Goal: Find specific page/section: Find specific page/section

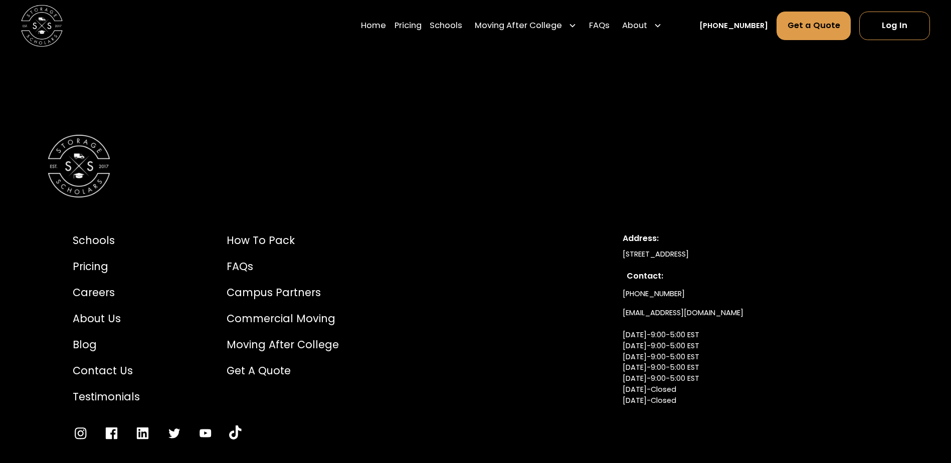
scroll to position [5174, 0]
click at [272, 283] on div "Campus Partners" at bounding box center [283, 291] width 112 height 16
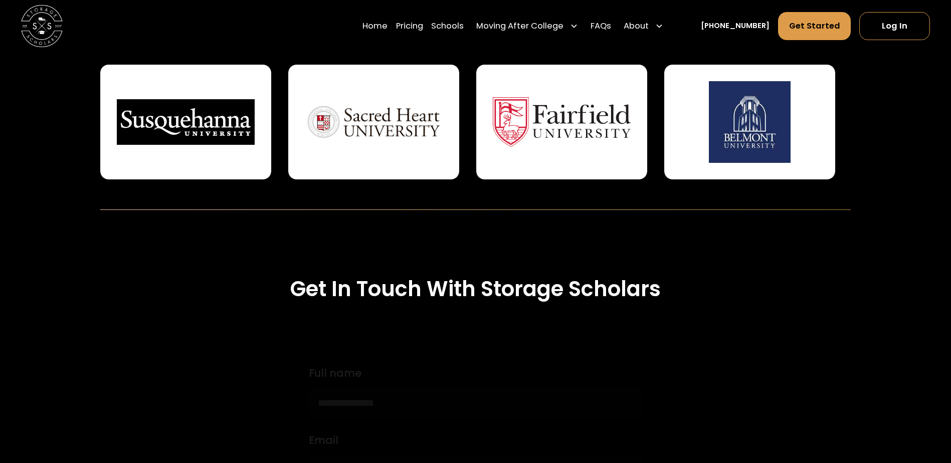
scroll to position [551, 0]
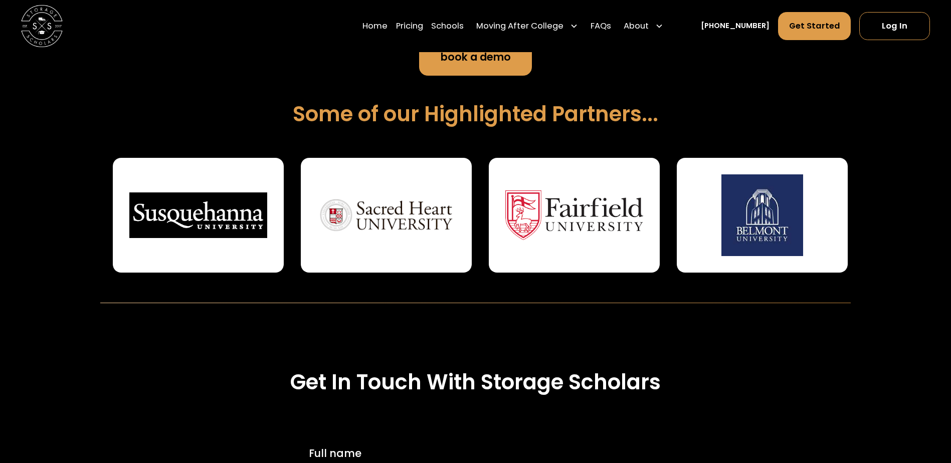
drag, startPoint x: 244, startPoint y: 226, endPoint x: 465, endPoint y: 203, distance: 222.8
click at [267, 203] on img at bounding box center [197, 214] width 137 height 81
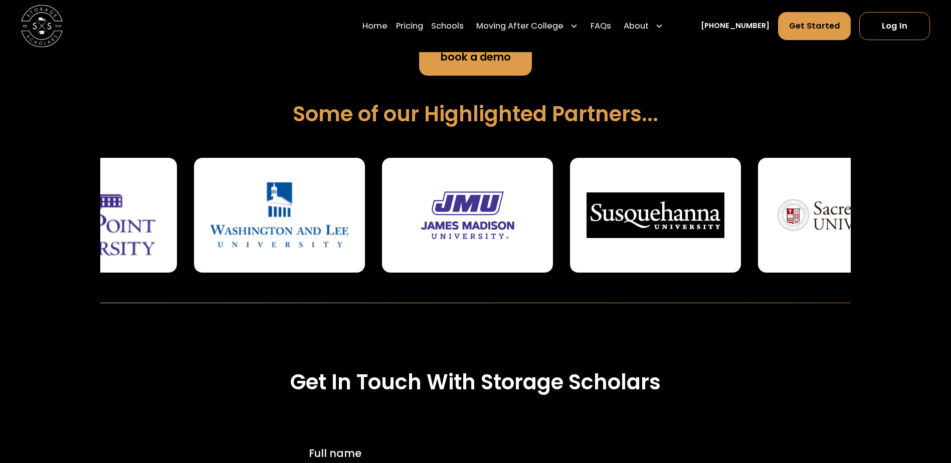
drag, startPoint x: 503, startPoint y: 210, endPoint x: 615, endPoint y: 209, distance: 112.3
click at [602, 209] on div at bounding box center [655, 215] width 171 height 115
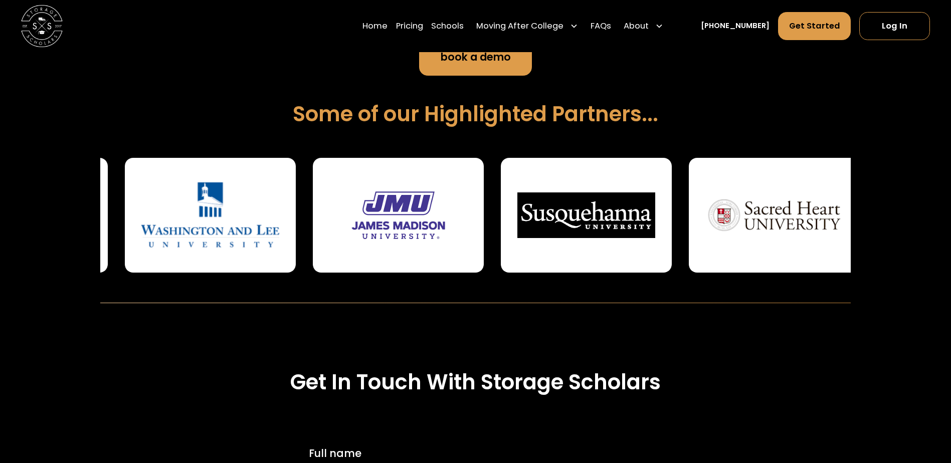
drag, startPoint x: 267, startPoint y: 257, endPoint x: 575, endPoint y: 236, distance: 308.6
click at [296, 236] on div at bounding box center [210, 215] width 171 height 115
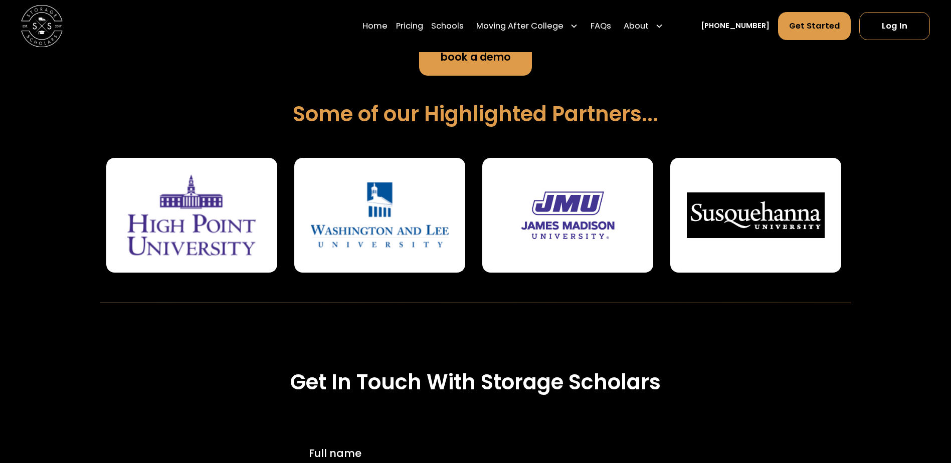
drag, startPoint x: 270, startPoint y: 241, endPoint x: 607, endPoint y: 215, distance: 337.9
click at [277, 216] on div at bounding box center [191, 215] width 171 height 115
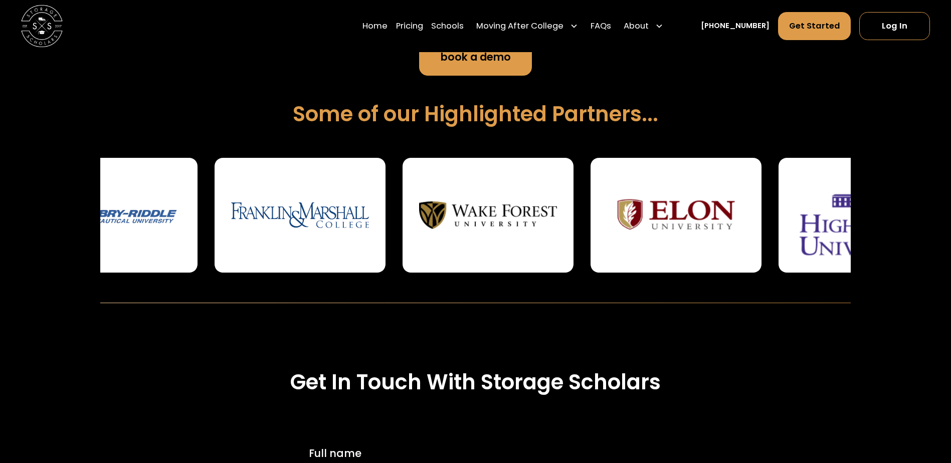
drag, startPoint x: 242, startPoint y: 233, endPoint x: 732, endPoint y: 212, distance: 490.8
click at [732, 212] on img at bounding box center [675, 214] width 137 height 81
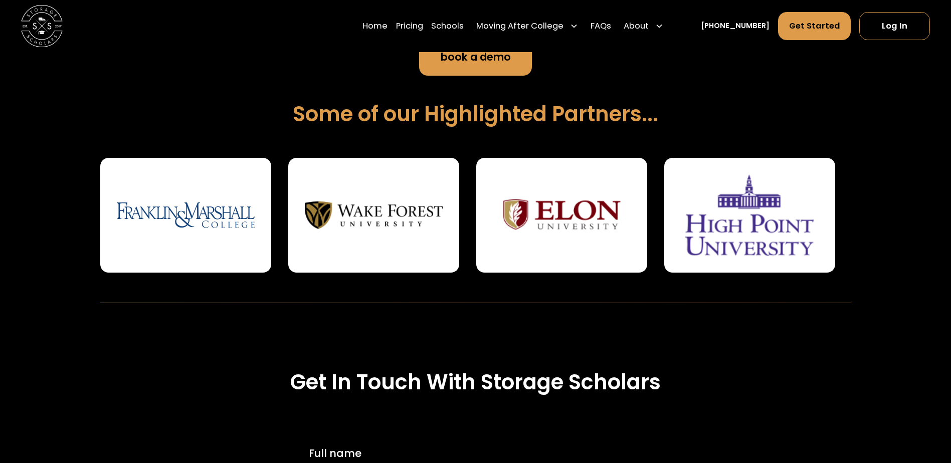
drag, startPoint x: 209, startPoint y: 239, endPoint x: 944, endPoint y: 169, distance: 738.3
click at [943, 169] on div "Creating Convenience On Campus For Families + Administration STUDENT STORAGE ST…" at bounding box center [475, 97] width 951 height 412
drag, startPoint x: 653, startPoint y: 227, endPoint x: 377, endPoint y: 299, distance: 285.5
click at [401, 295] on div "Creating Convenience On Campus For Families + Administration STUDENT STORAGE ST…" at bounding box center [475, 97] width 751 height 412
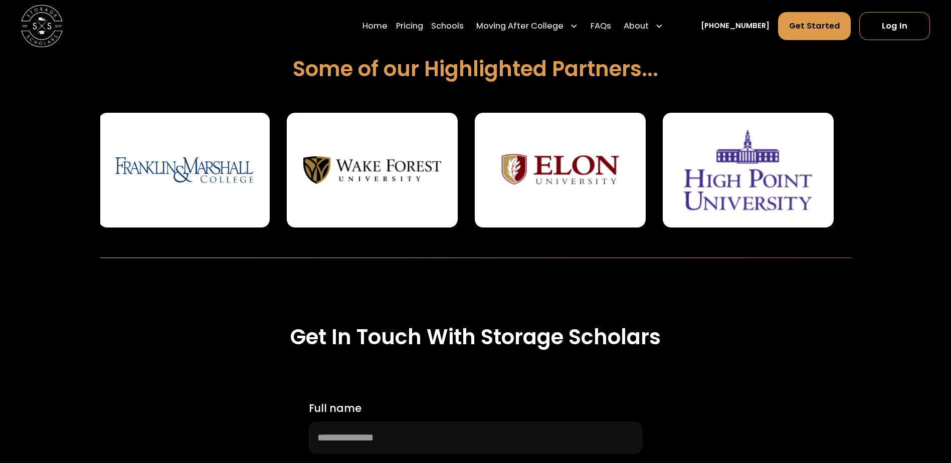
scroll to position [602, 0]
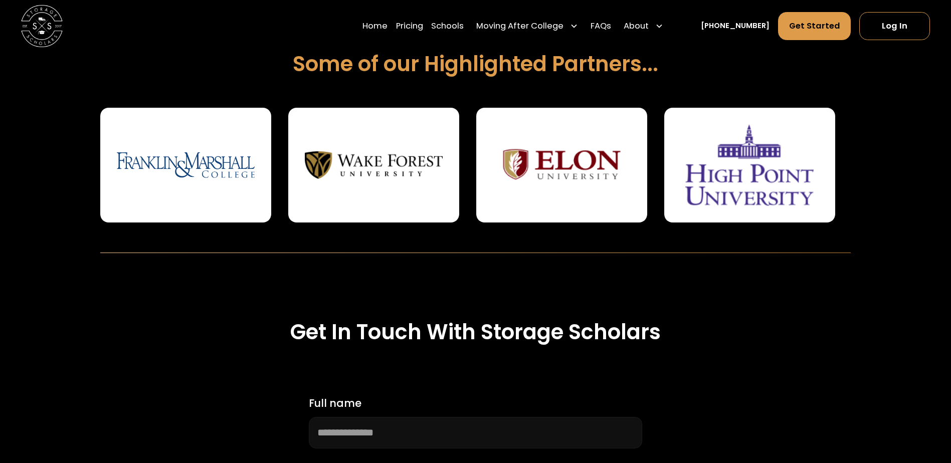
click at [852, 189] on div "Creating Convenience On Campus For Families + Administration STUDENT STORAGE ST…" at bounding box center [475, 47] width 951 height 412
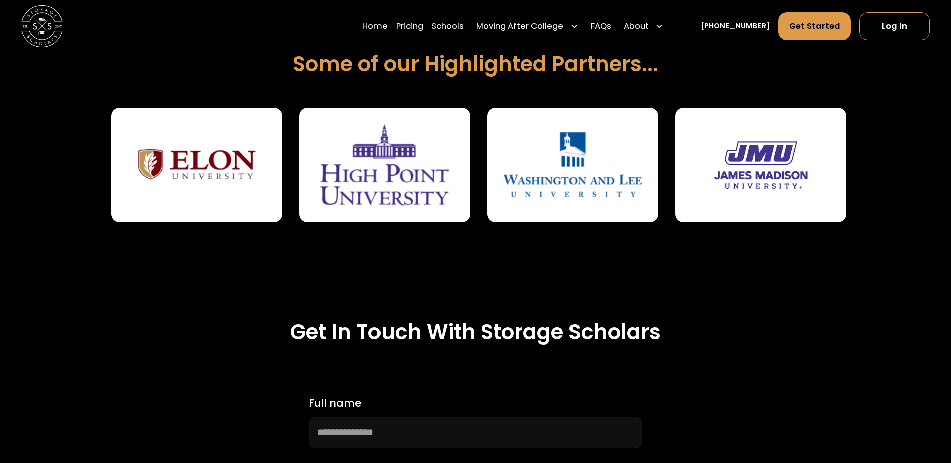
drag, startPoint x: 834, startPoint y: 188, endPoint x: 458, endPoint y: 196, distance: 375.6
click at [460, 196] on div at bounding box center [384, 165] width 171 height 115
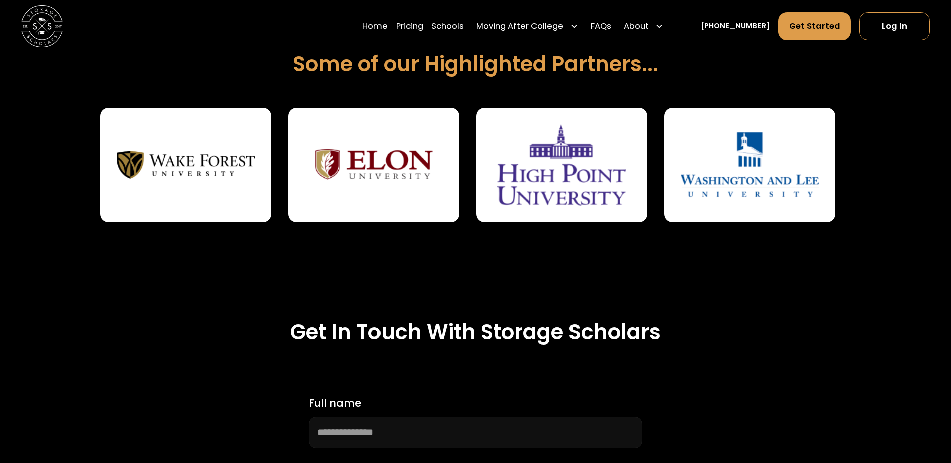
drag, startPoint x: 813, startPoint y: 174, endPoint x: 542, endPoint y: 226, distance: 275.0
click at [543, 226] on div at bounding box center [476, 167] width 10153 height 119
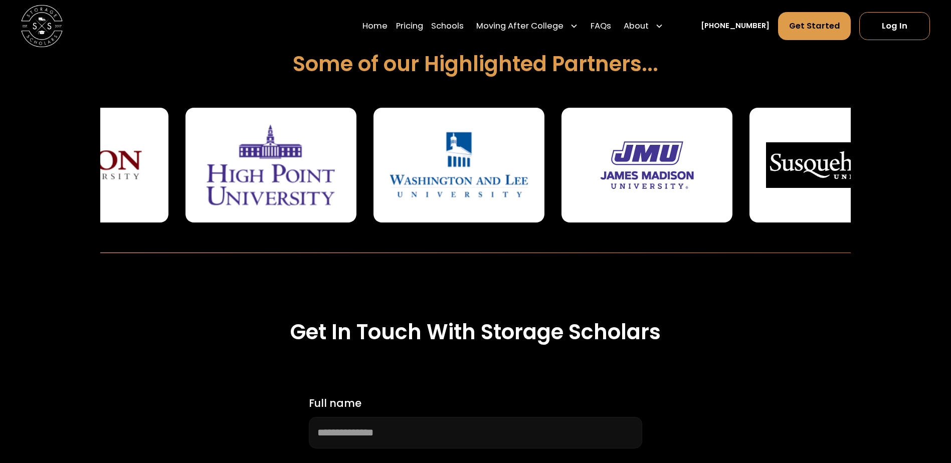
drag, startPoint x: 713, startPoint y: 154, endPoint x: 414, endPoint y: 191, distance: 301.1
click at [417, 191] on img at bounding box center [458, 164] width 137 height 81
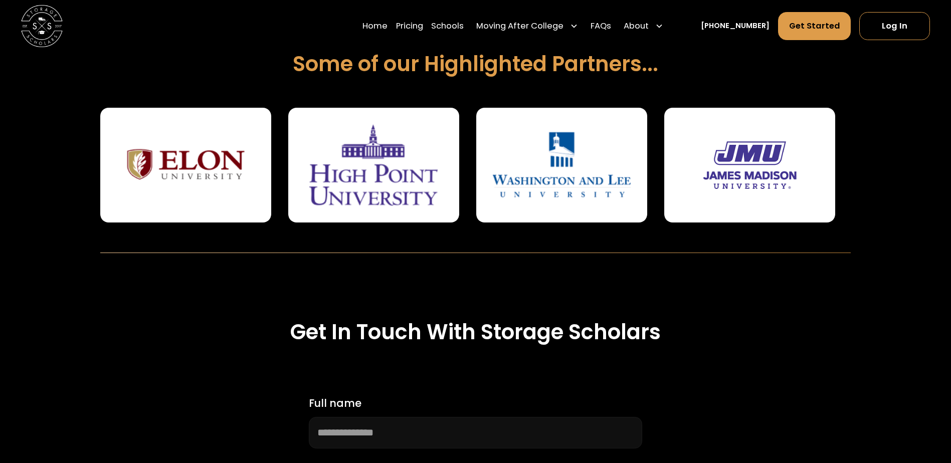
drag, startPoint x: 710, startPoint y: 170, endPoint x: 347, endPoint y: 237, distance: 369.5
click at [347, 237] on div "Creating Convenience On Campus For Families + Administration STUDENT STORAGE ST…" at bounding box center [475, 47] width 751 height 412
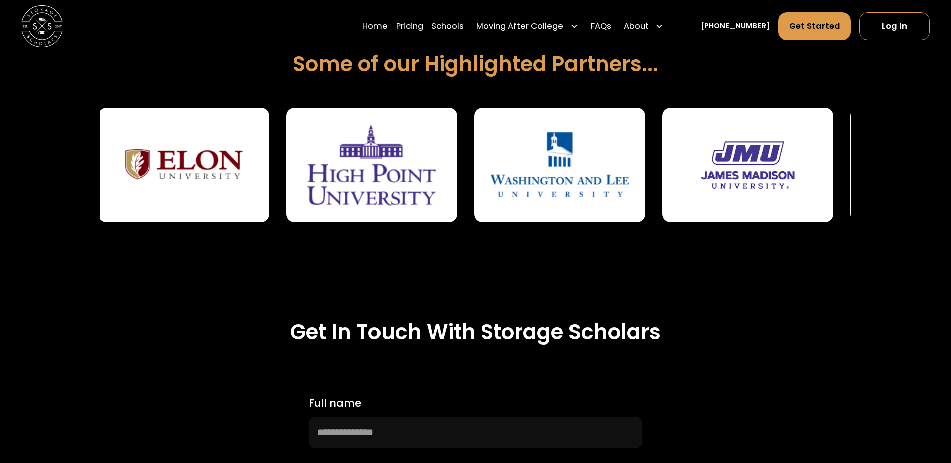
drag, startPoint x: 689, startPoint y: 146, endPoint x: 308, endPoint y: 182, distance: 382.7
click at [310, 182] on div at bounding box center [286, 167] width 10153 height 119
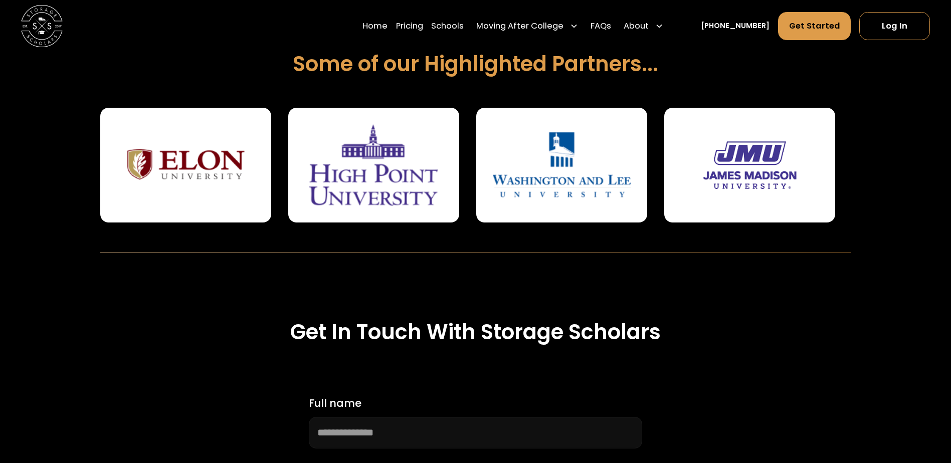
drag, startPoint x: 781, startPoint y: 160, endPoint x: 336, endPoint y: 201, distance: 447.1
click at [336, 201] on div at bounding box center [288, 167] width 10153 height 119
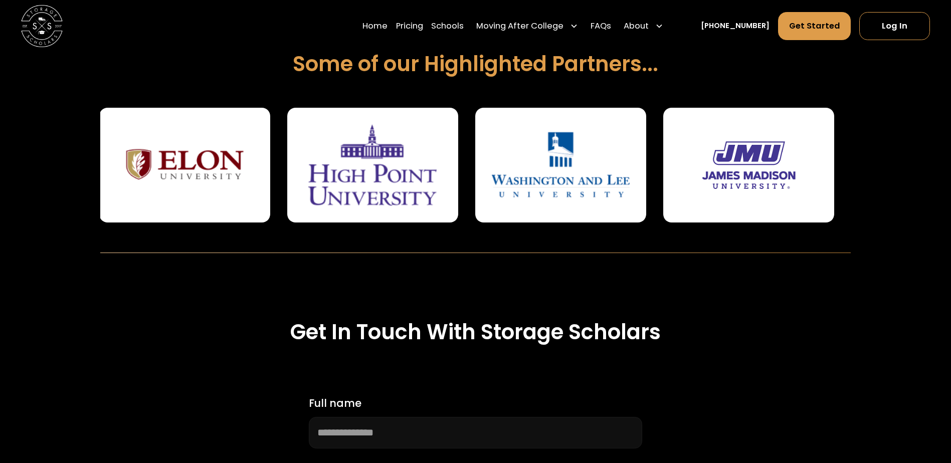
drag, startPoint x: 657, startPoint y: 165, endPoint x: 367, endPoint y: 182, distance: 290.3
click at [379, 182] on div at bounding box center [287, 167] width 10153 height 119
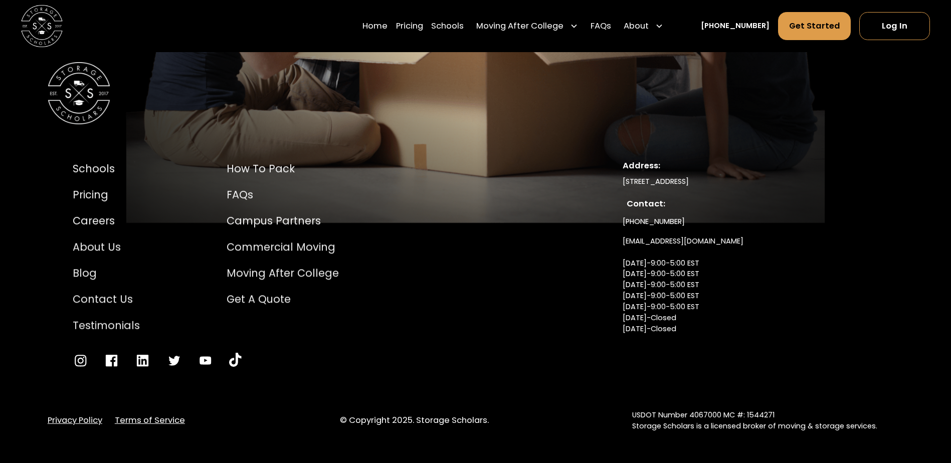
scroll to position [4777, 0]
